Goal: Information Seeking & Learning: Compare options

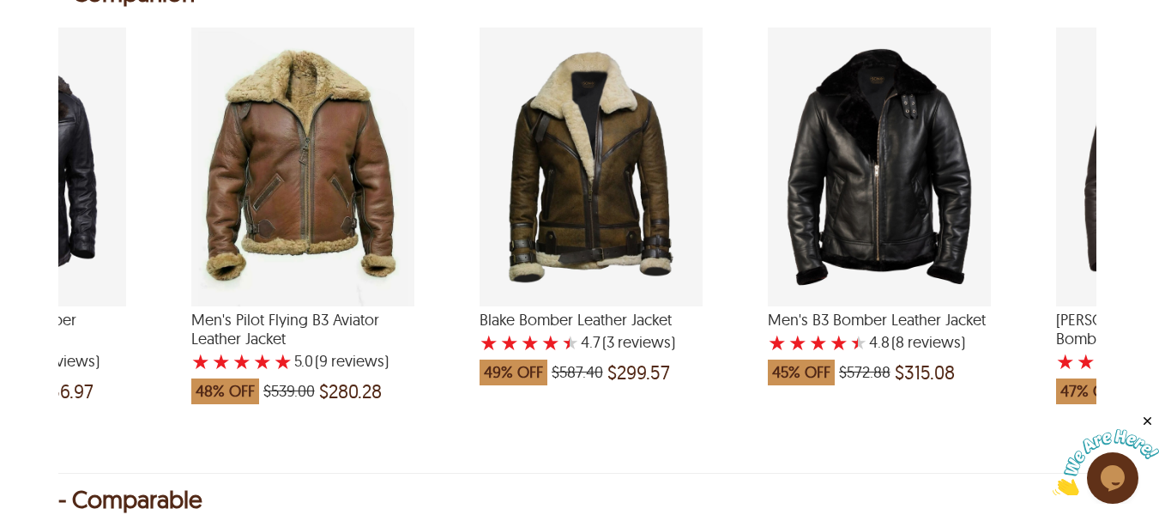
scroll to position [0, 1843]
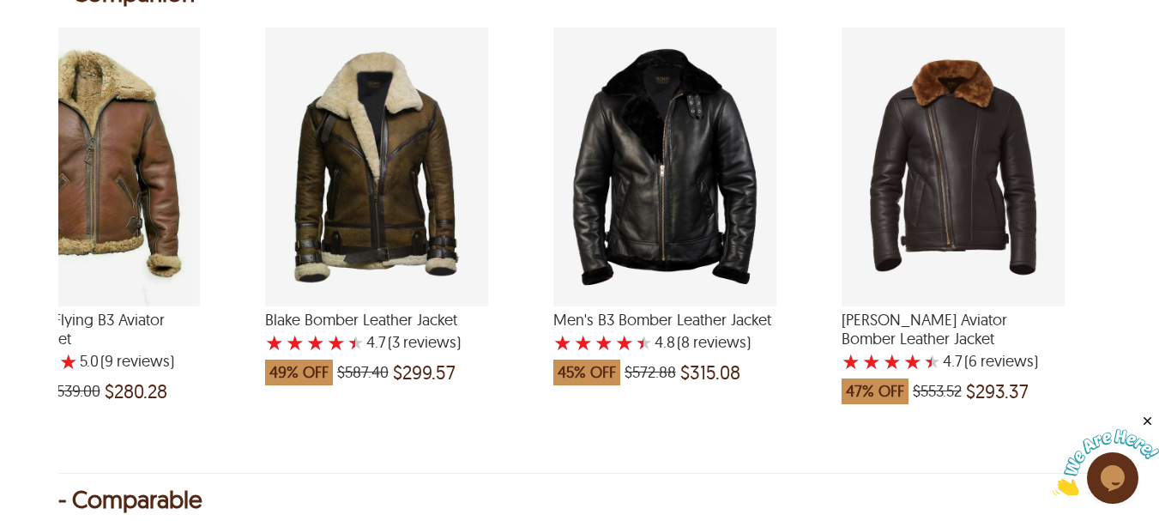
drag, startPoint x: 1018, startPoint y: 453, endPoint x: 2, endPoint y: 36, distance: 1098.7
click at [958, 222] on div "Eric Aviator Bomber Leather Jacket with a 4.666666666666667 Star Rating 6 Produ…" at bounding box center [953, 166] width 223 height 279
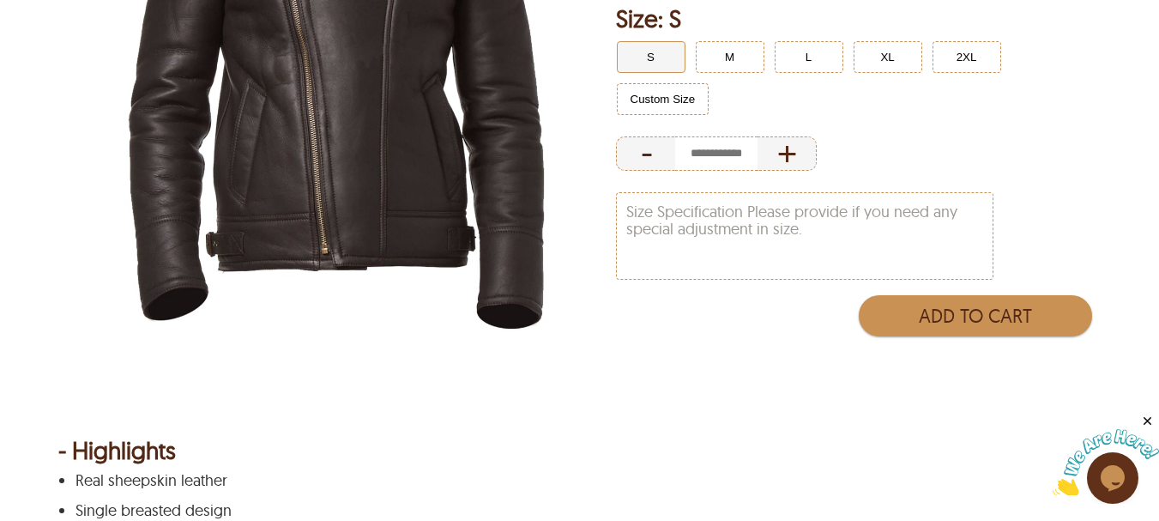
scroll to position [343, 0]
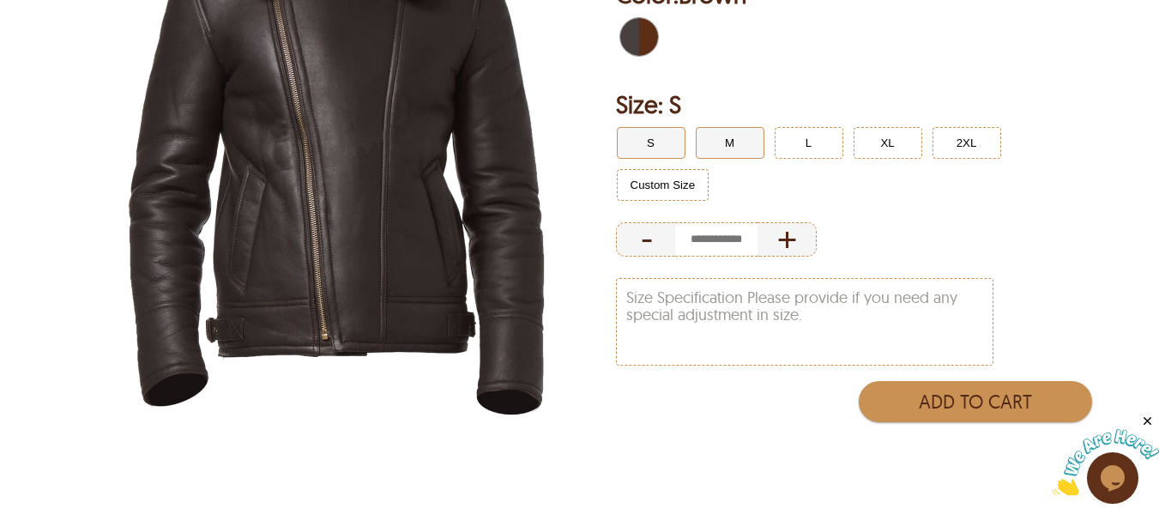
click at [735, 154] on button "M" at bounding box center [730, 143] width 69 height 32
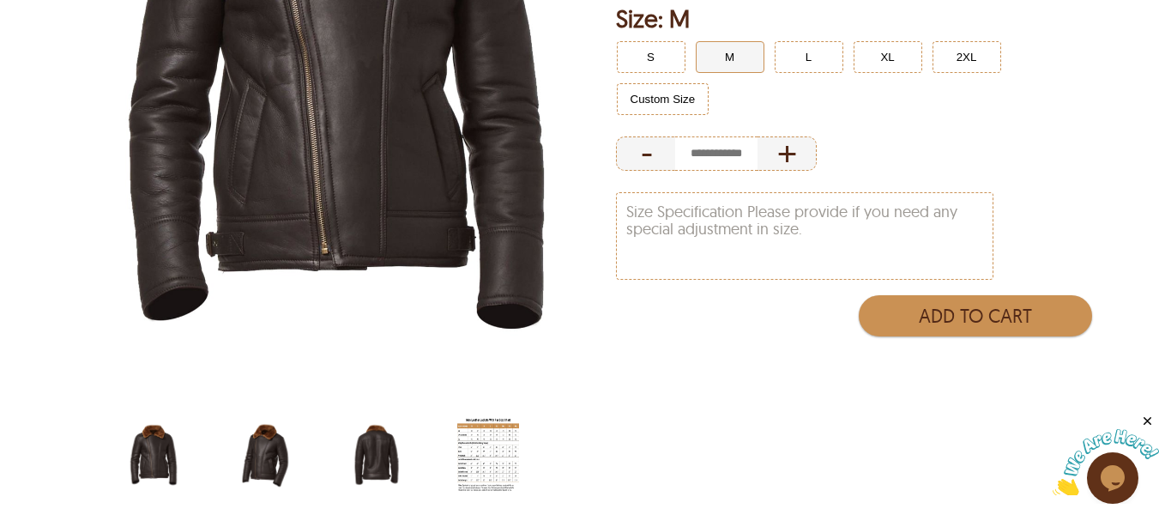
click at [270, 437] on img "cross-zipper-aviator-bomber-jacket-side.jpg" at bounding box center [265, 454] width 62 height 77
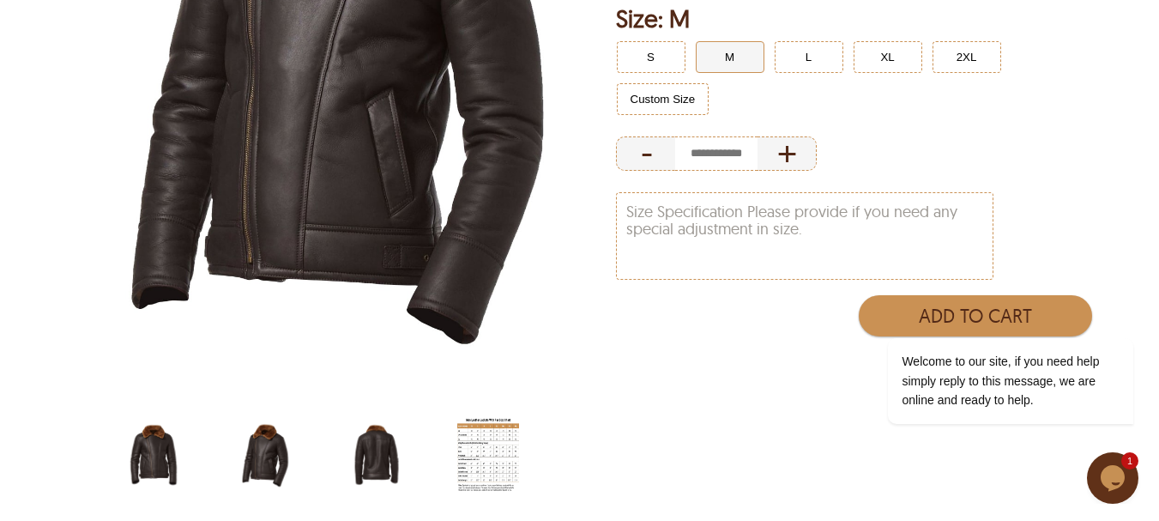
click at [377, 444] on img "cross-zipper-aviator-bomber-jacket-back.jpg" at bounding box center [377, 454] width 62 height 77
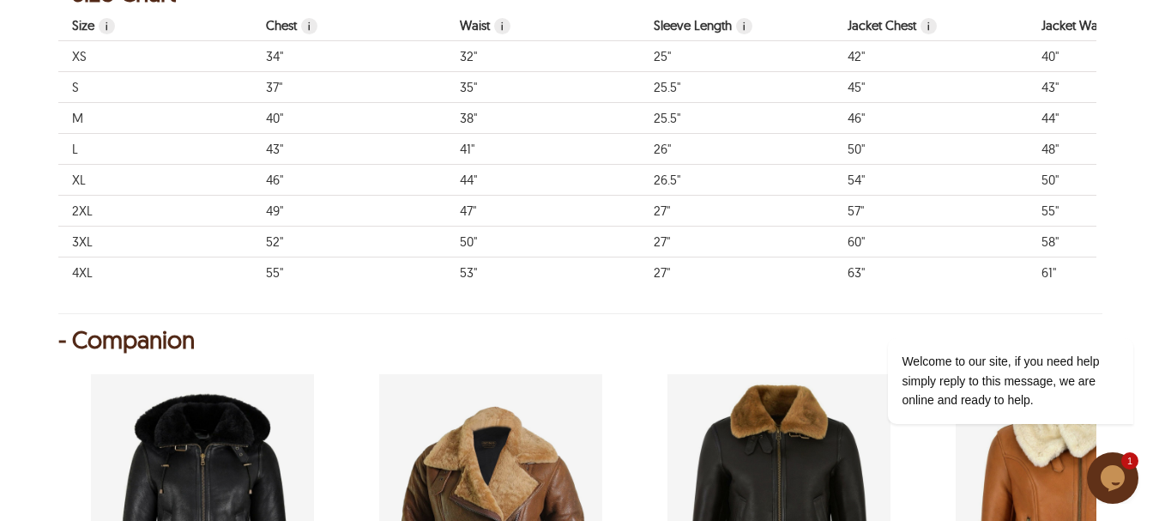
scroll to position [1630, 0]
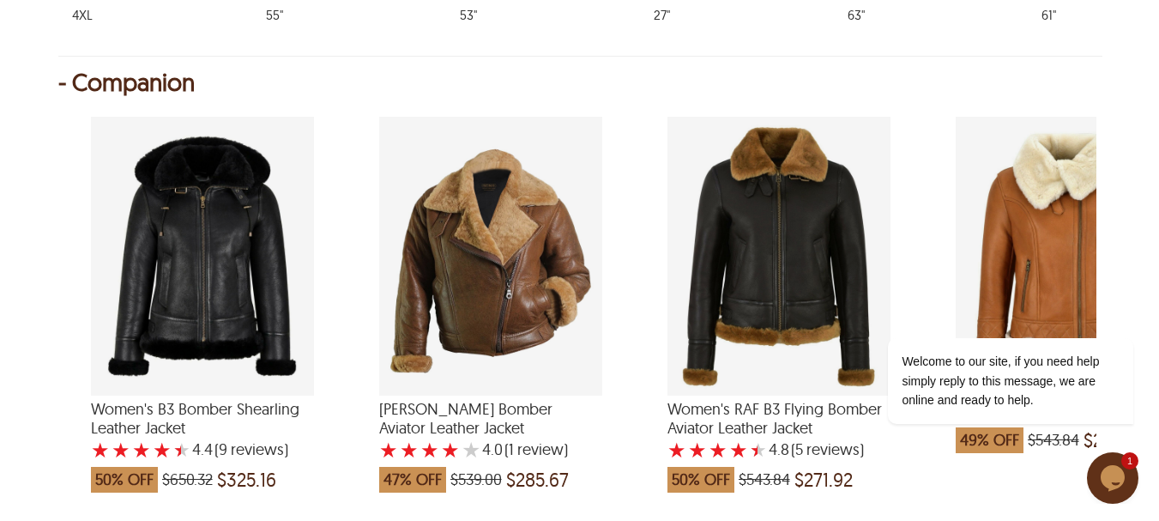
click at [503, 353] on div "Kiana Bomber Aviator Leather Jacket with a 4 Star Rating 1 Product Review which…" at bounding box center [490, 256] width 223 height 279
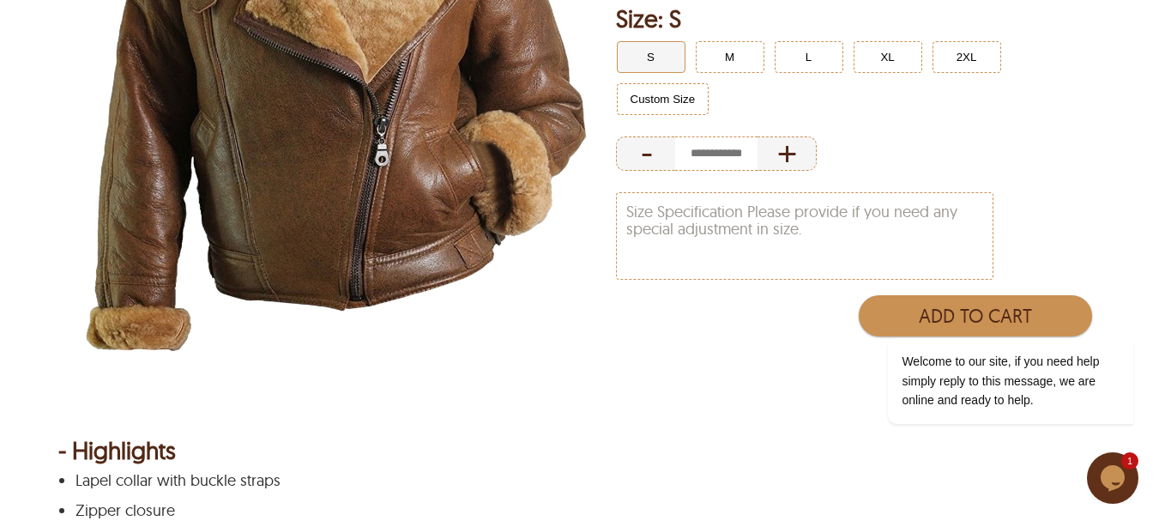
scroll to position [343, 0]
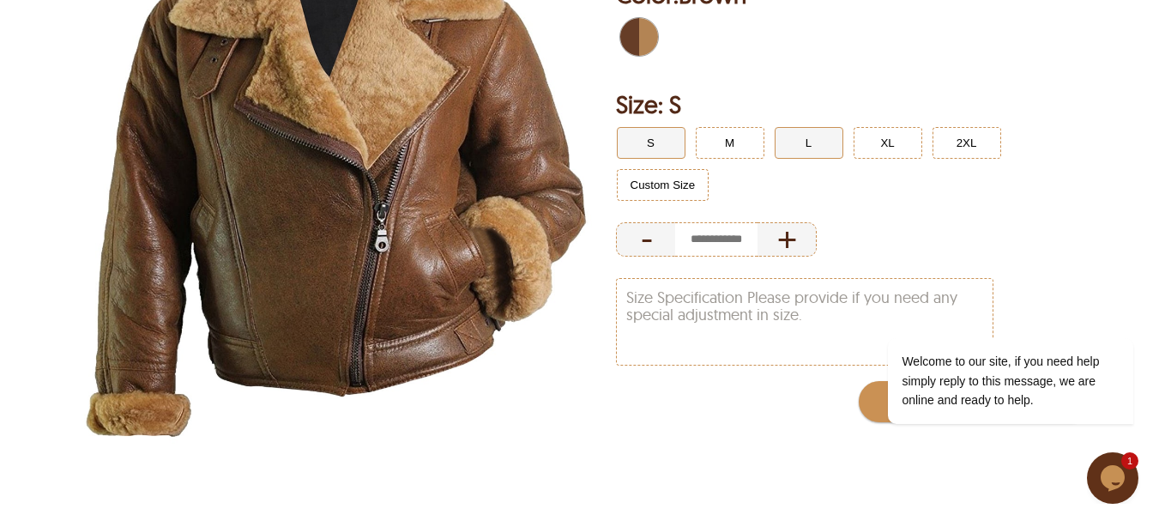
click at [808, 130] on button "L" at bounding box center [809, 143] width 69 height 32
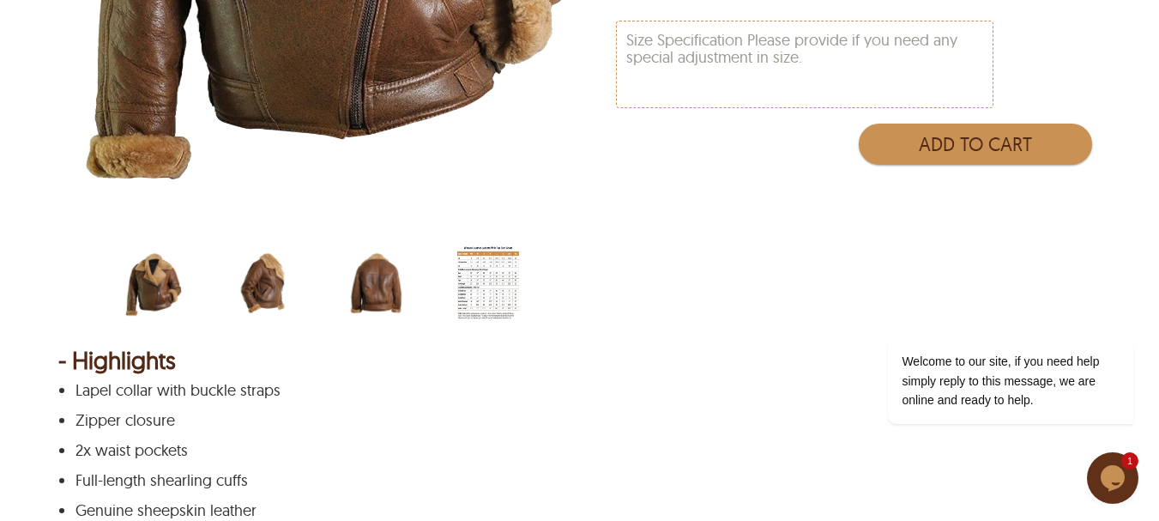
click at [253, 277] on img "womens-flying-bomber-aviator-jacket-side.jpg" at bounding box center [265, 282] width 62 height 77
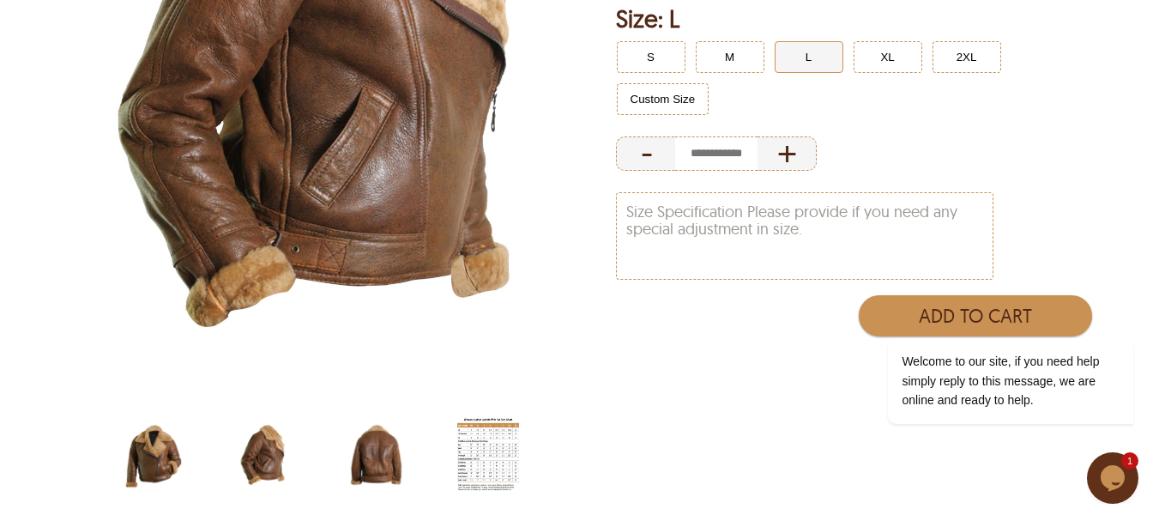
scroll to position [515, 0]
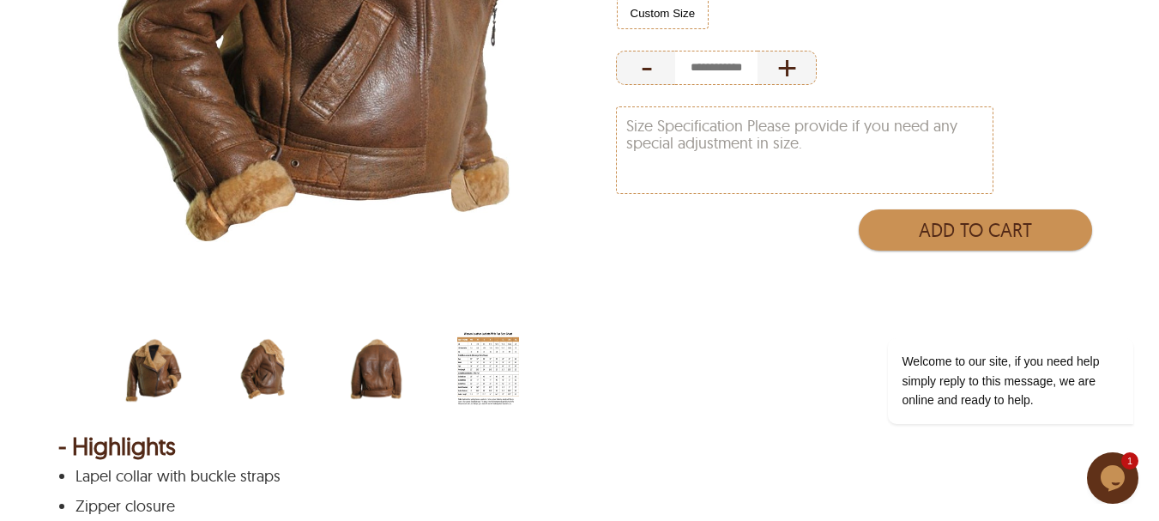
click at [383, 356] on img "womens-flying-bomber-aviator-jacket-back.jpg" at bounding box center [377, 368] width 62 height 77
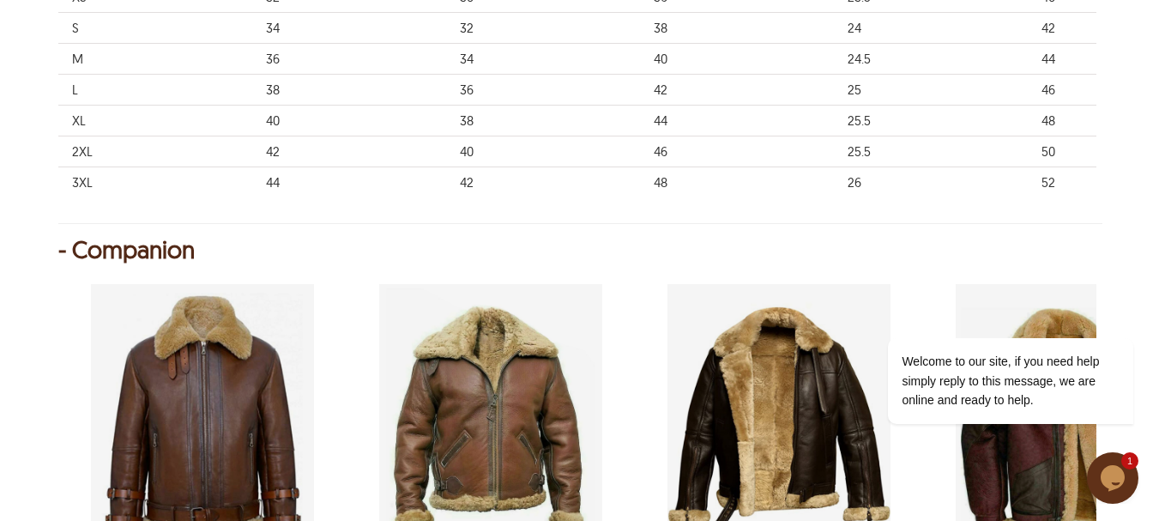
scroll to position [1544, 0]
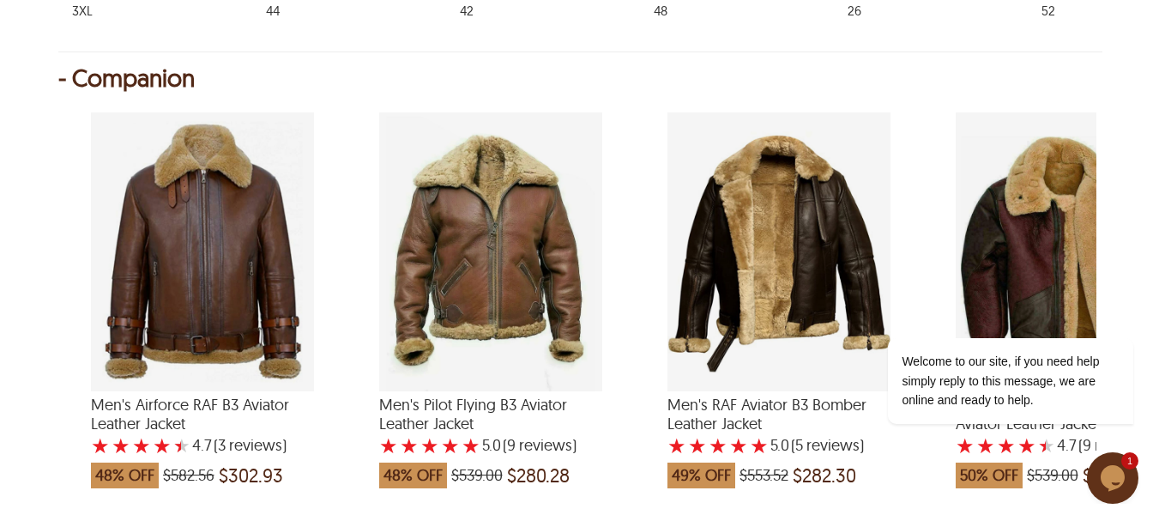
click at [204, 281] on div "Men's Airforce RAF B3 Aviator Leather Jacket with a 4.666666666666667 Star Rati…" at bounding box center [202, 251] width 223 height 279
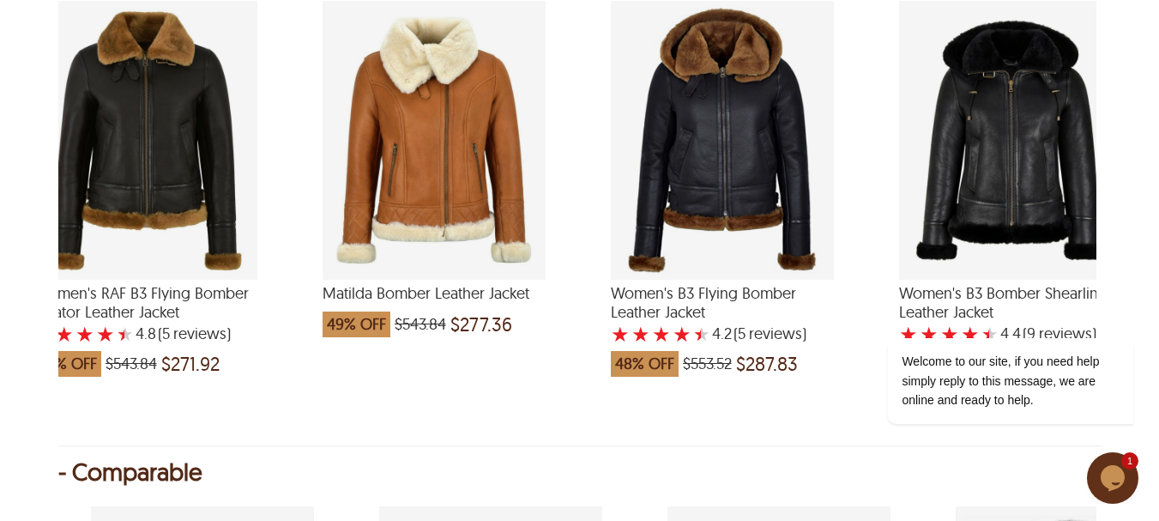
scroll to position [0, 691]
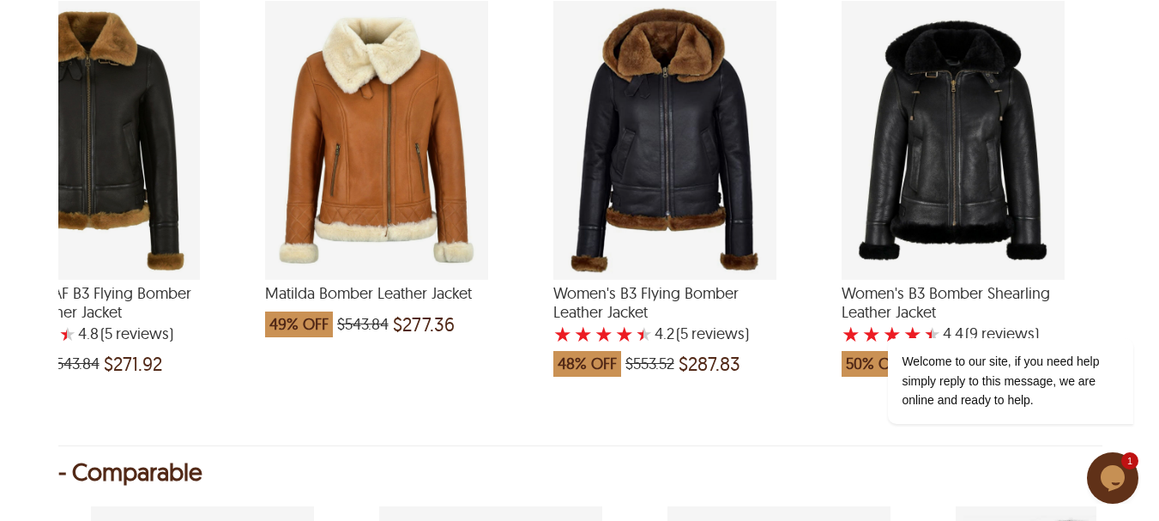
drag, startPoint x: 482, startPoint y: 421, endPoint x: 118, endPoint y: 190, distance: 431.9
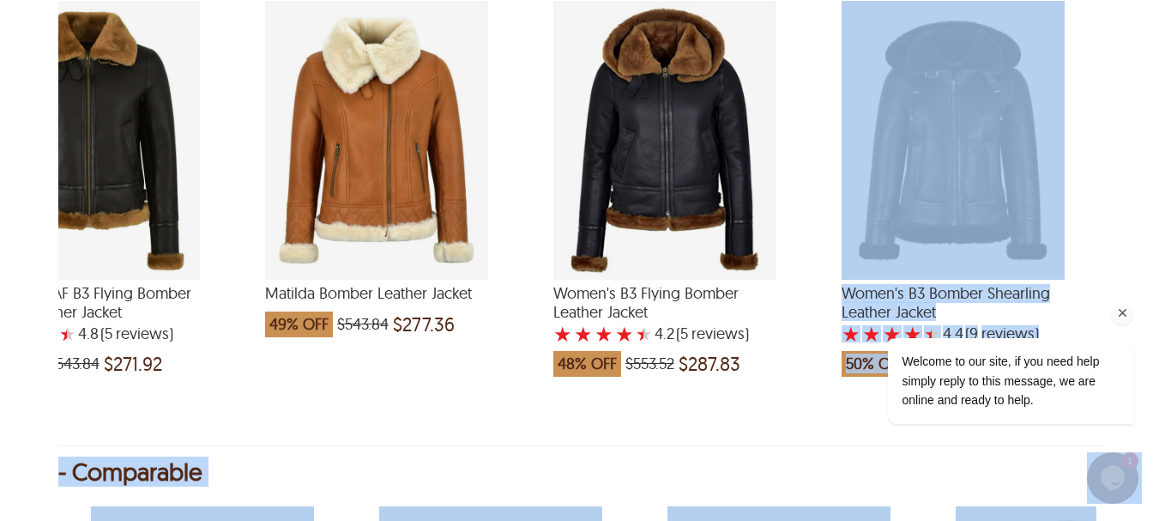
drag, startPoint x: 1582, startPoint y: 656, endPoint x: 915, endPoint y: 409, distance: 710.8
click at [763, 465] on div "< Men's Airforce RAF B3 Aviator Leather Jacket 48 % OFF $582.56 $302.93 AIRFORC…" at bounding box center [579, 24] width 1043 height 2862
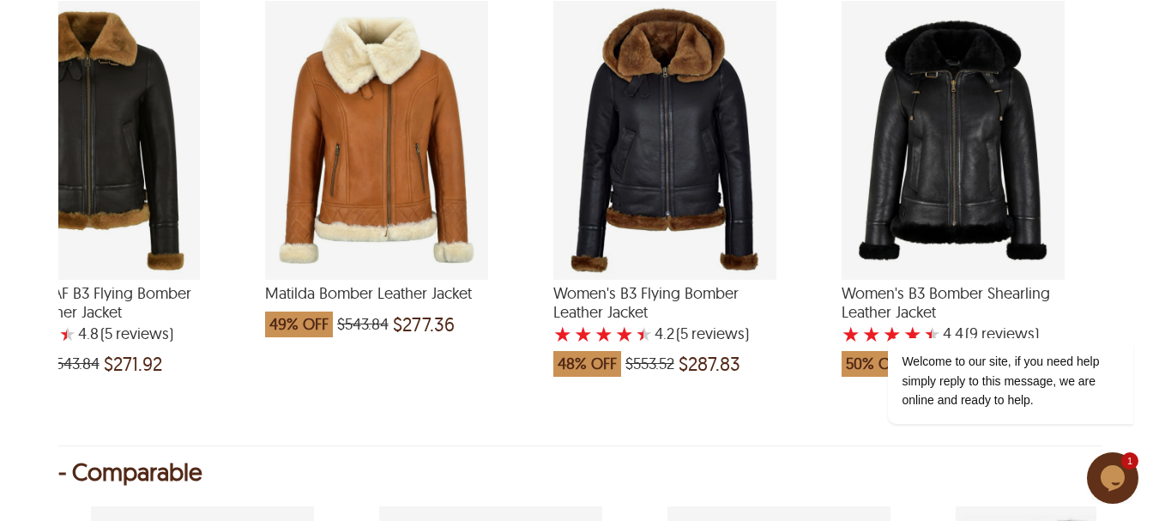
click at [637, 133] on div "Women's B3 Flying Bomber Leather Jacket with a 4.2 Star Rating 5 Product Review…" at bounding box center [664, 140] width 223 height 279
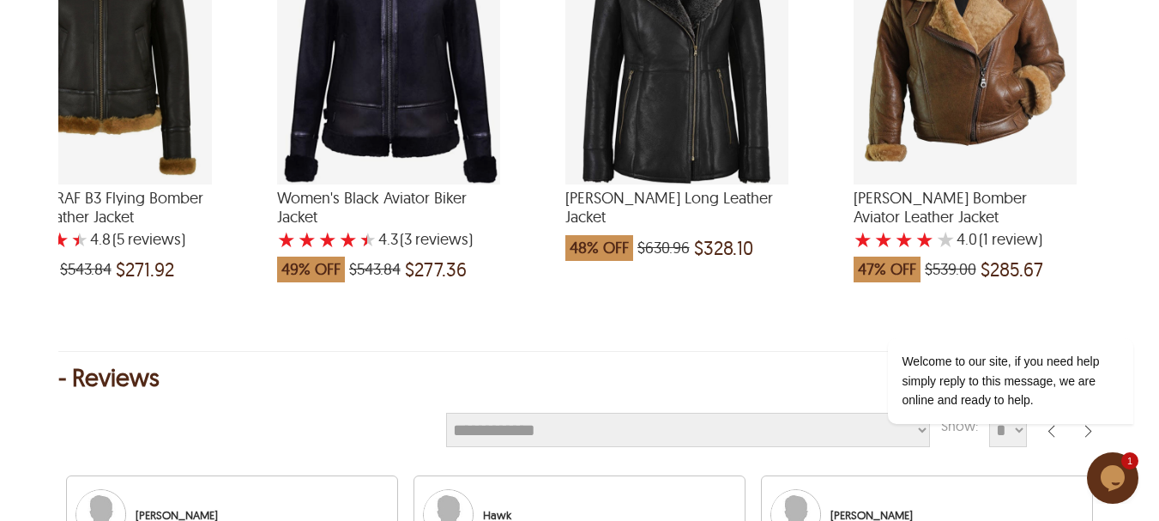
scroll to position [2059, 0]
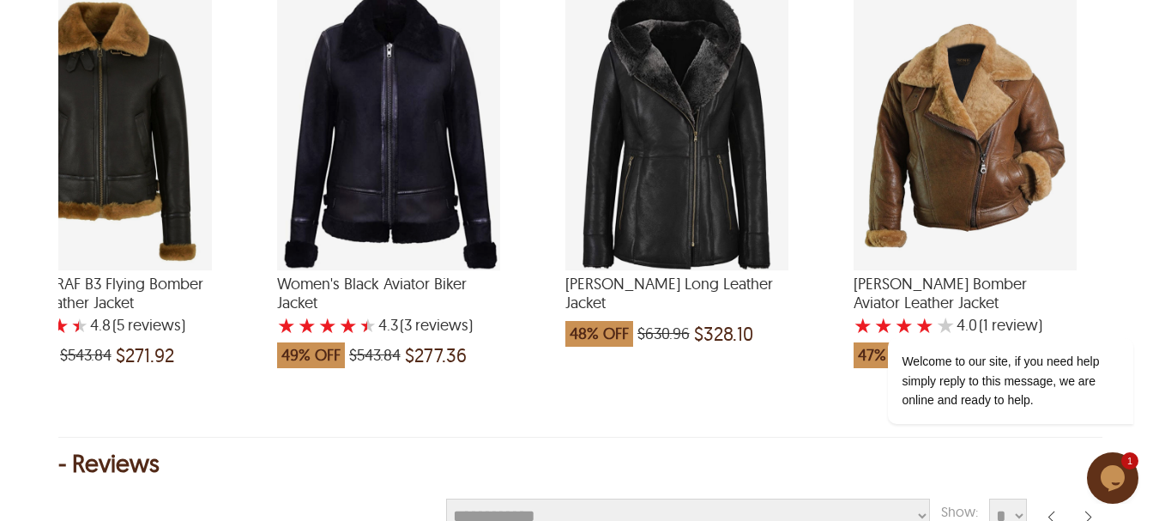
click at [666, 184] on div "Deborah Shearling Long Leather Jacket which was at a price of $630.96, now afte…" at bounding box center [676, 130] width 223 height 279
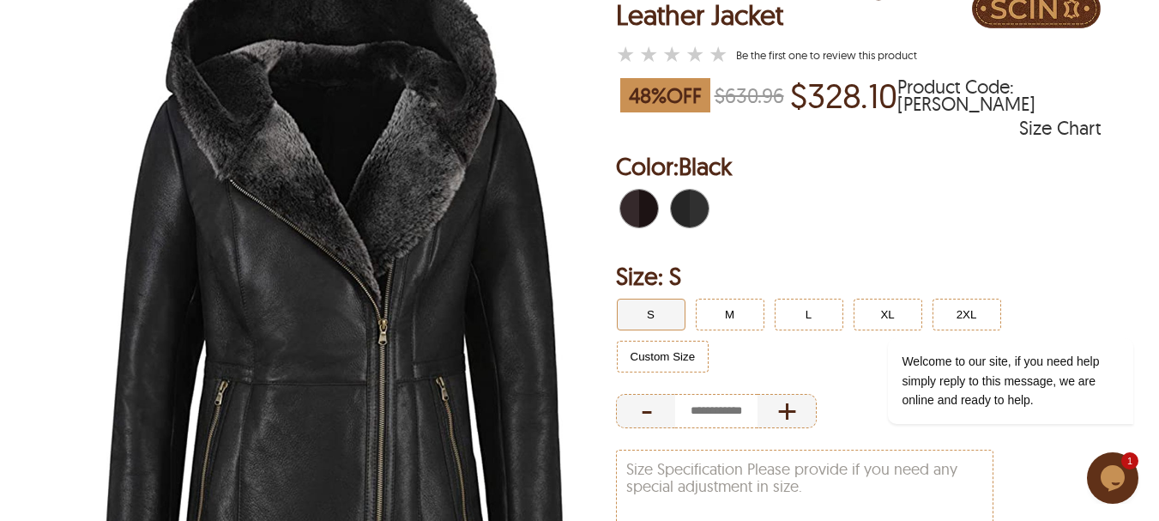
scroll to position [257, 0]
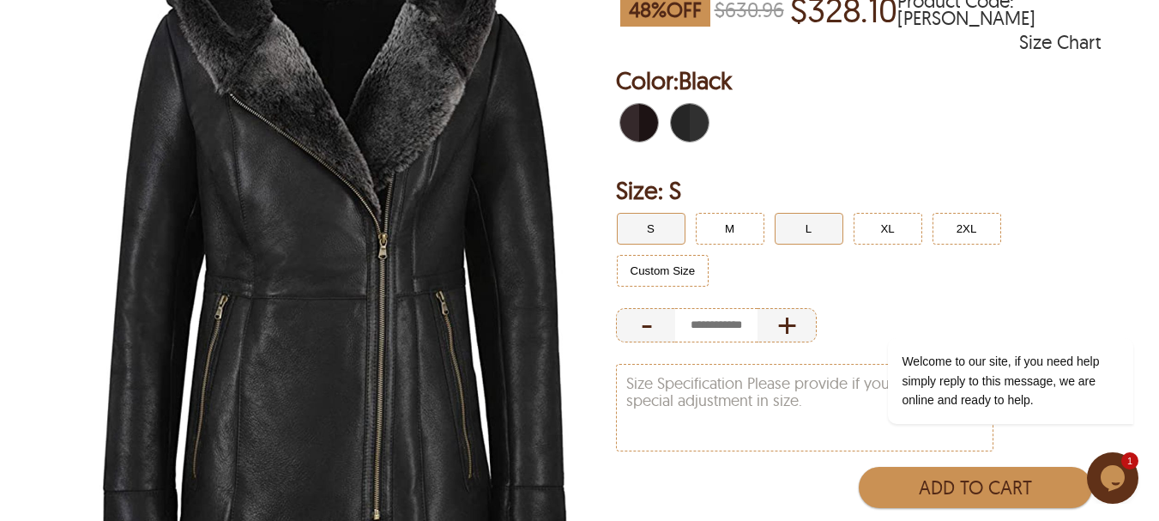
click at [788, 227] on button "L" at bounding box center [809, 229] width 69 height 32
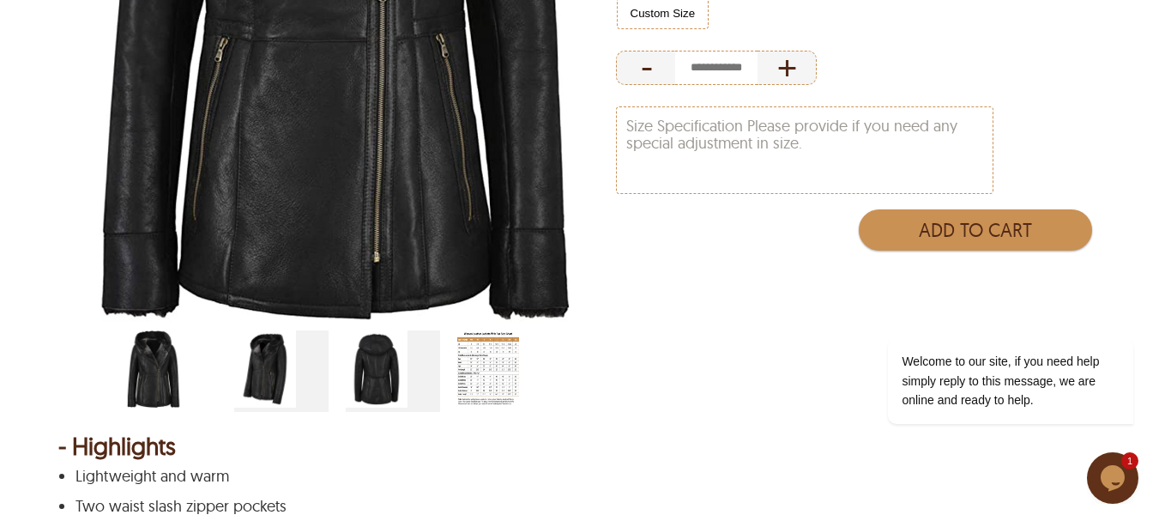
scroll to position [600, 0]
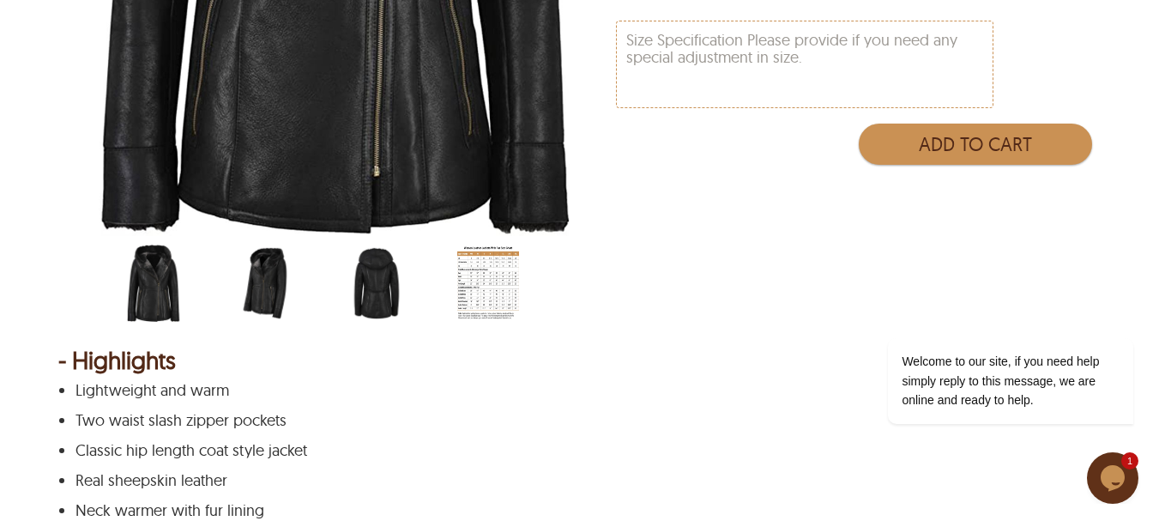
click at [272, 291] on img "scin-13085w-black-side.jpg" at bounding box center [265, 282] width 62 height 77
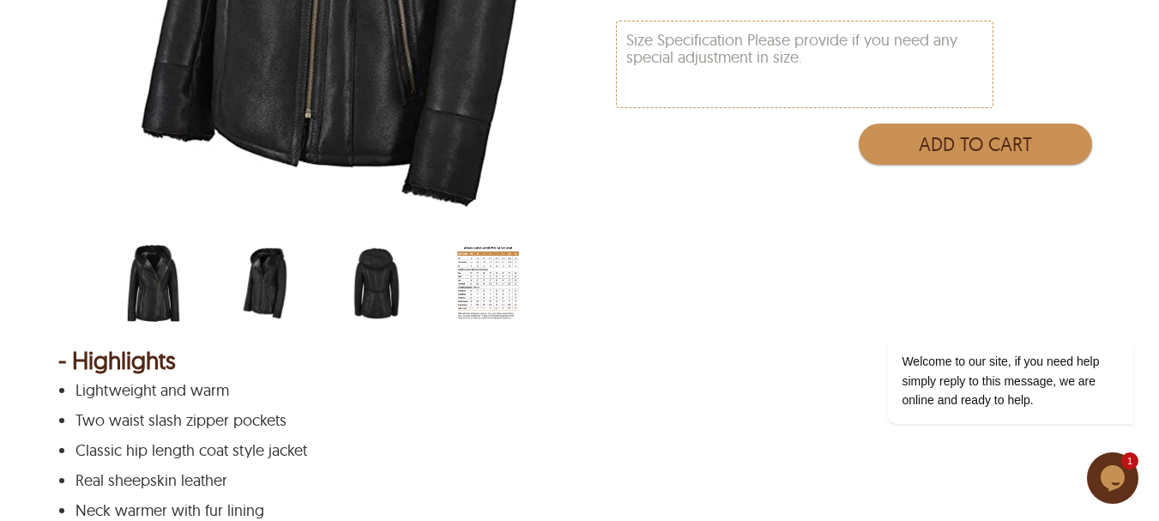
click at [368, 295] on img "scin-13085w-black-back.jpg" at bounding box center [377, 282] width 62 height 77
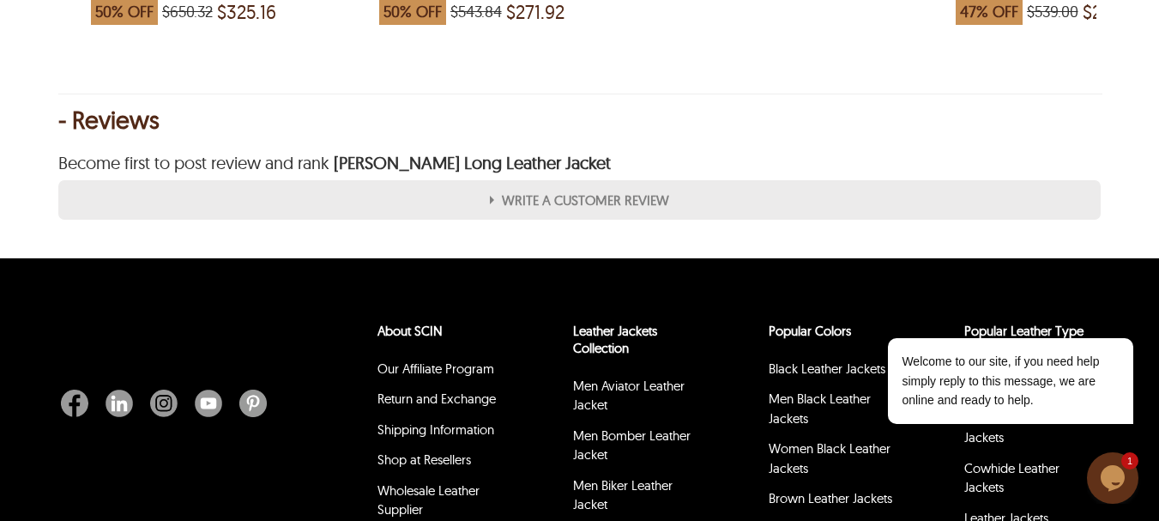
scroll to position [2831, 0]
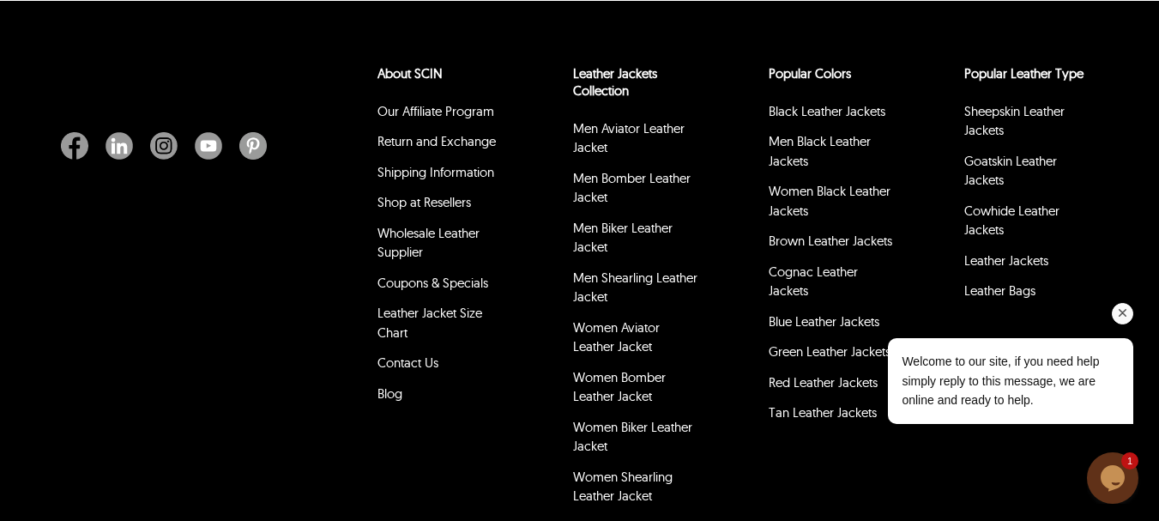
click at [979, 241] on div "Welcome to our site, if you need help simply reply to this message, we are onli…" at bounding box center [987, 339] width 309 height 202
click at [980, 260] on div "Welcome to our site, if you need help simply reply to this message, we are onli…" at bounding box center [987, 339] width 309 height 202
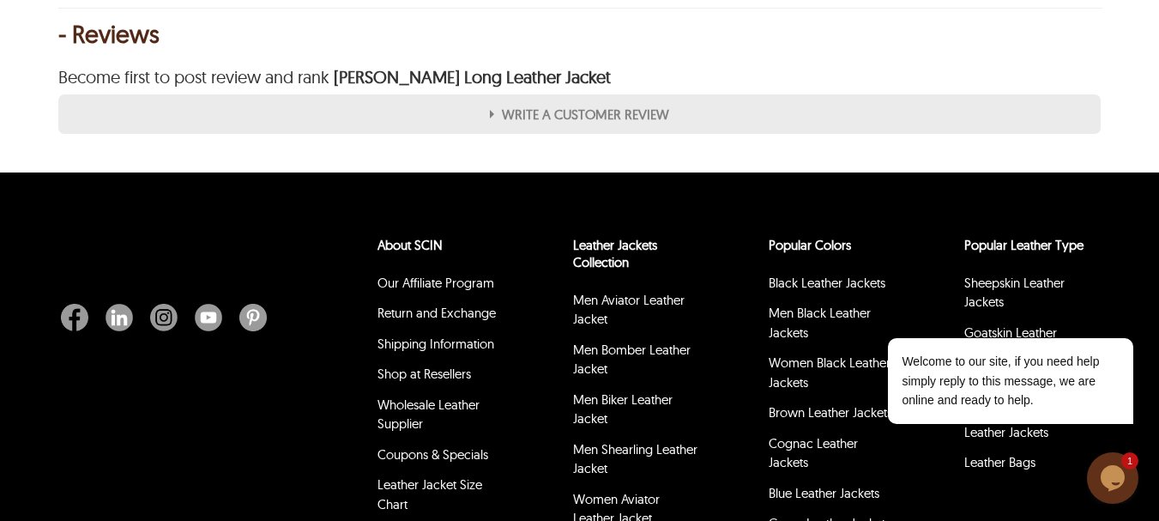
scroll to position [2745, 0]
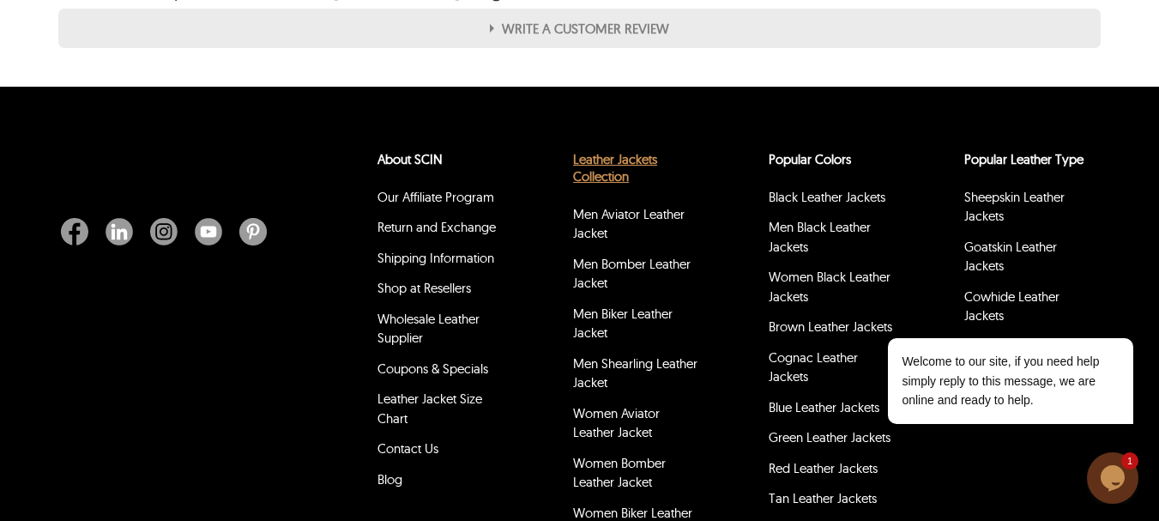
click at [636, 181] on link "Leather Jackets Collection" at bounding box center [615, 167] width 84 height 33
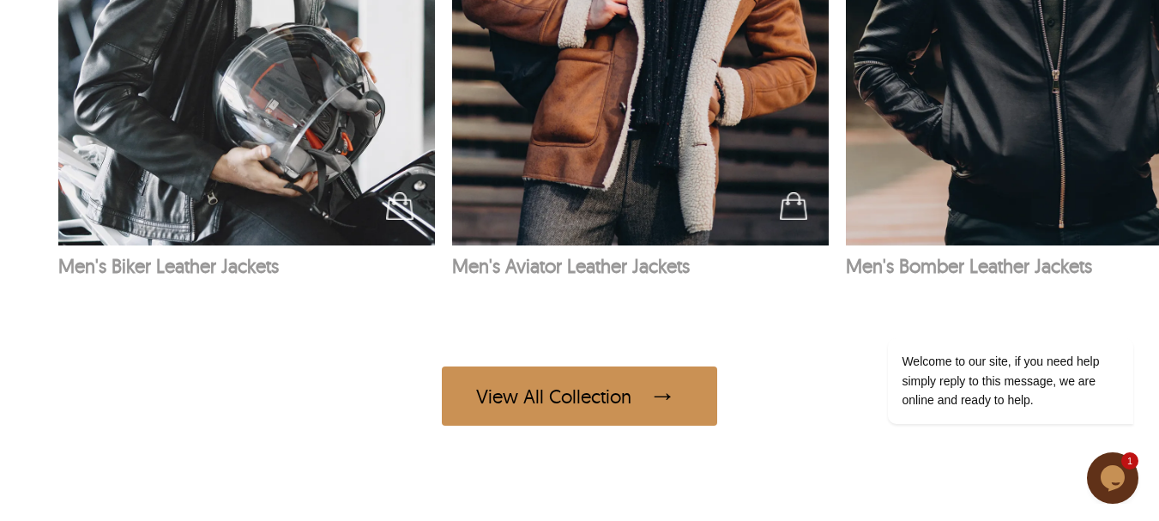
scroll to position [3431, 0]
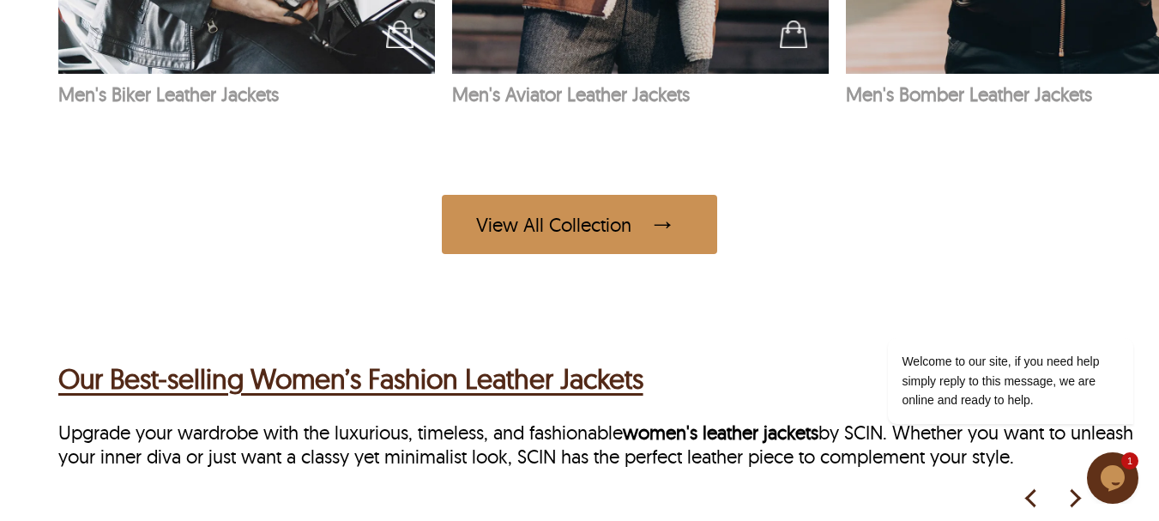
click at [627, 220] on div "View All Collection" at bounding box center [579, 224] width 275 height 59
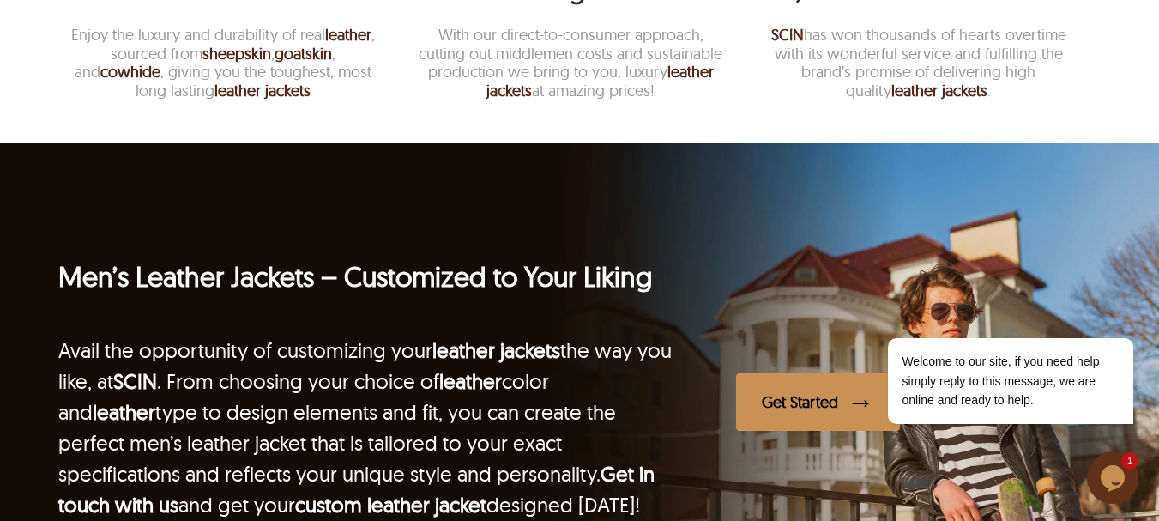
scroll to position [3174, 0]
